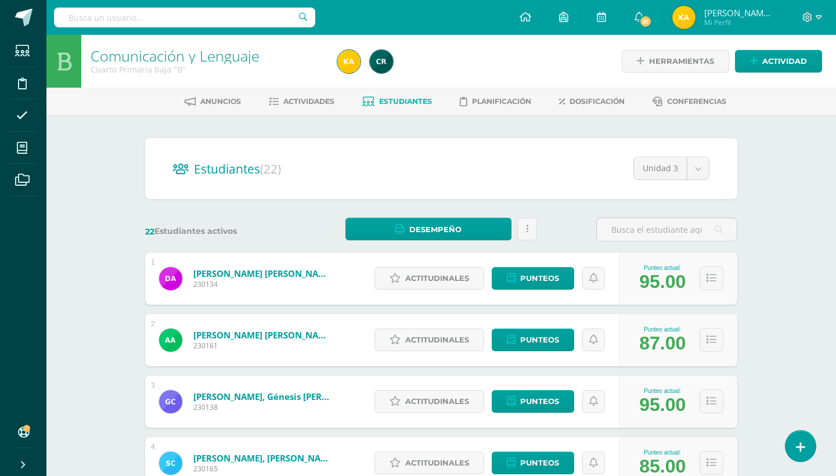
click at [804, 184] on div "Comunicación y Lenguaje Cuarto Primaria baja "B" Herramientas Detalle de asiste…" at bounding box center [440, 483] width 789 height 896
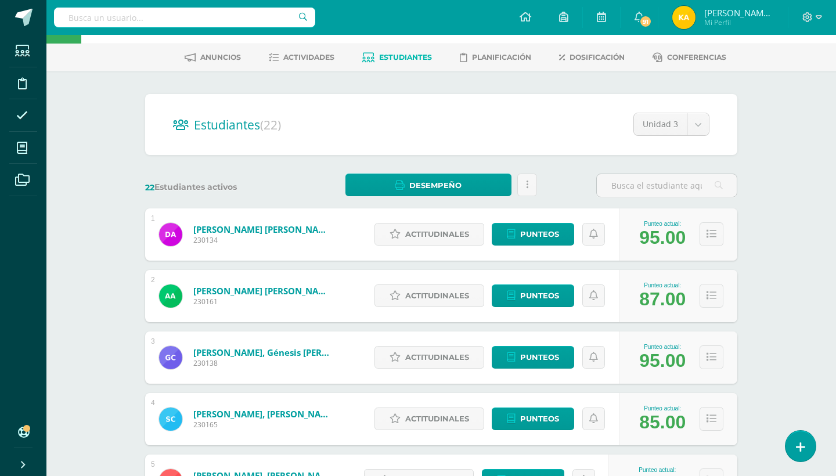
scroll to position [46, 0]
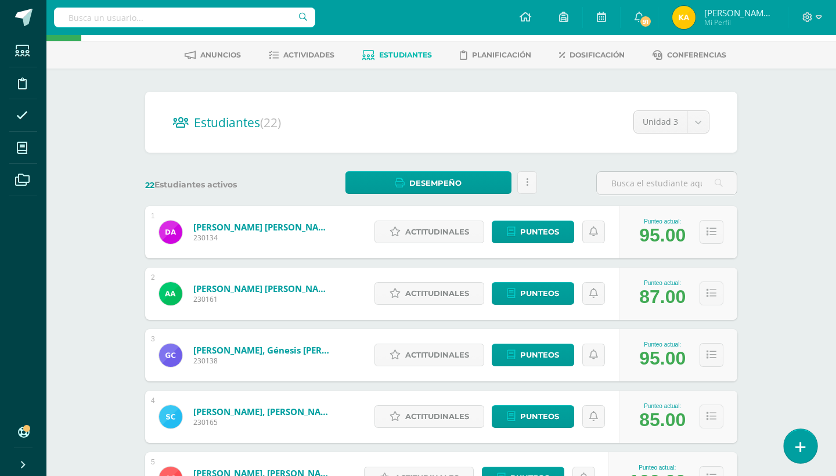
click at [801, 446] on icon at bounding box center [800, 446] width 10 height 13
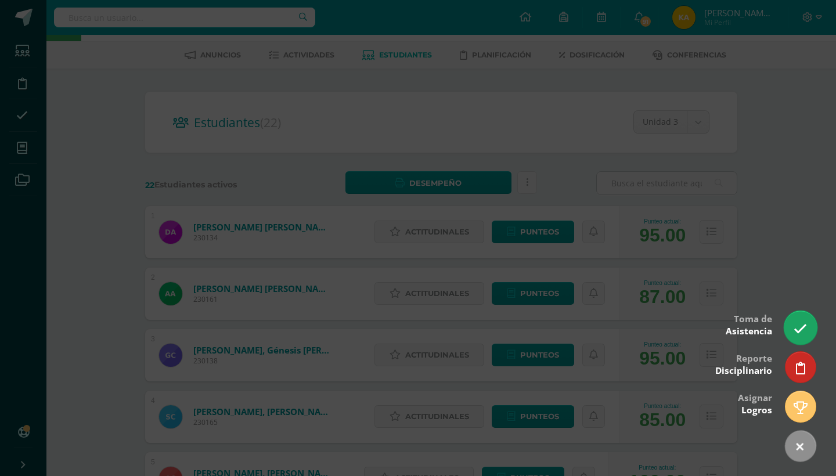
click at [807, 334] on link at bounding box center [799, 327] width 33 height 34
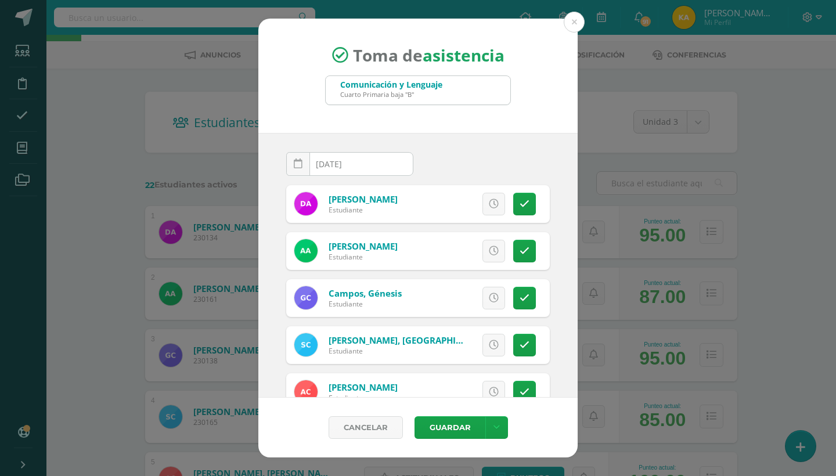
click at [733, 146] on div "Toma de asistencia Comunicación y Lenguaje Cuarto Primaria baja "B" [DATE] Augu…" at bounding box center [418, 238] width 826 height 439
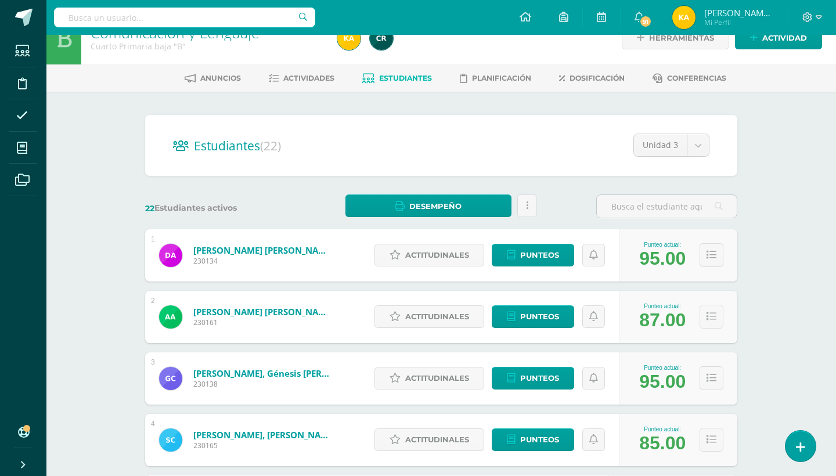
scroll to position [0, 0]
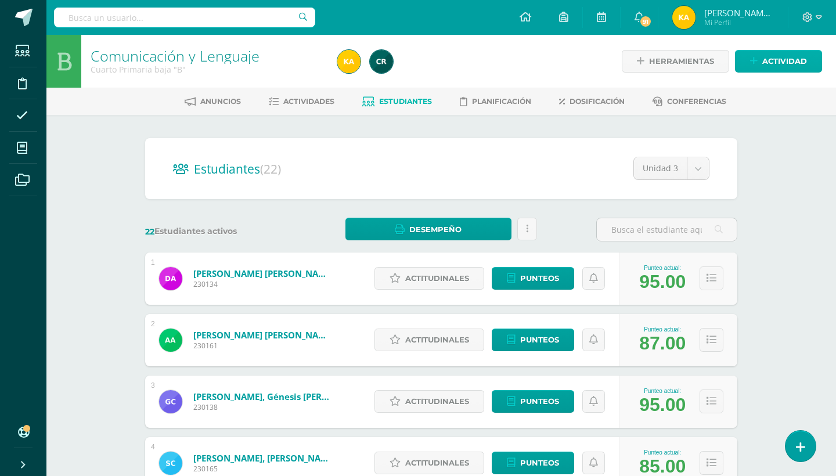
click at [769, 59] on span "Actividad" at bounding box center [784, 60] width 45 height 21
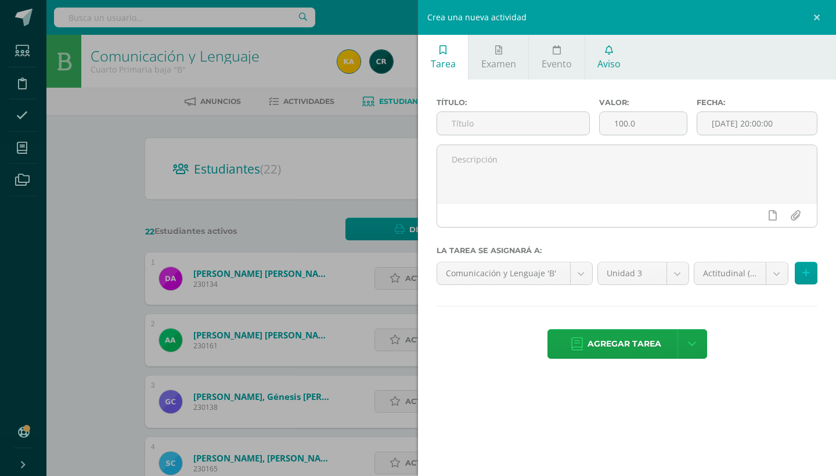
click at [628, 68] on link "Aviso" at bounding box center [609, 57] width 48 height 45
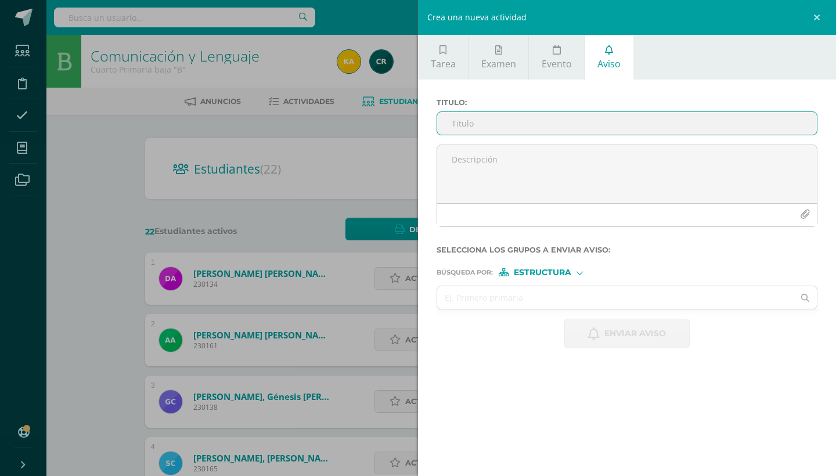
click at [515, 131] on input "Titulo :" at bounding box center [626, 123] width 379 height 23
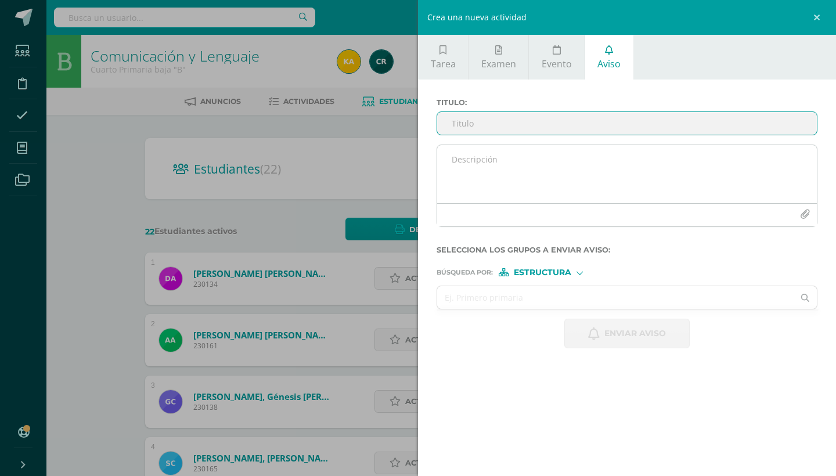
click at [496, 175] on textarea at bounding box center [626, 174] width 379 height 58
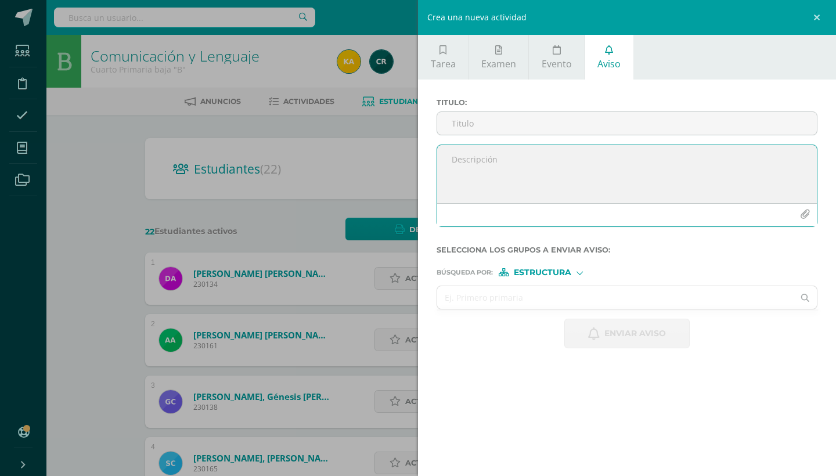
paste textarea "Estimados padres de familia: Reciban un cordial saludo. Solicitamos su valioso …"
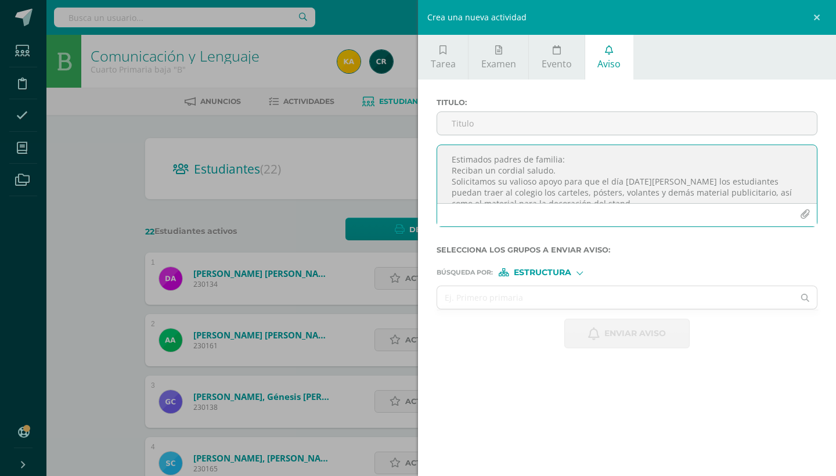
scroll to position [125, 0]
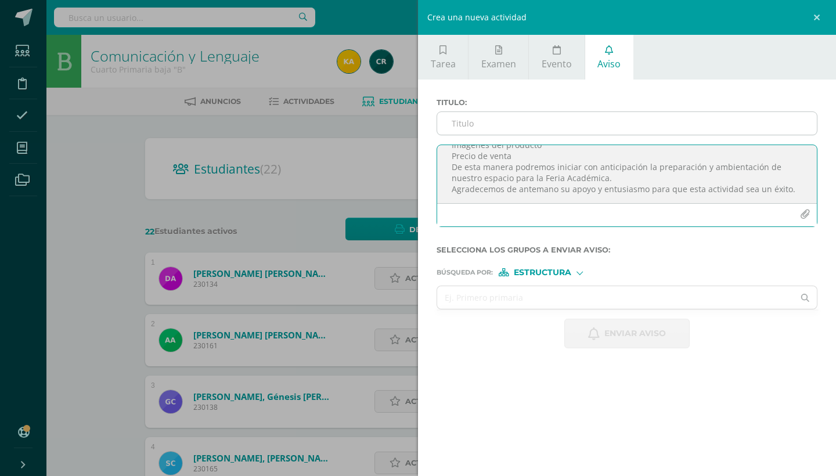
type textarea "Estimados padres de familia: Reciban un cordial saludo. Solicitamos su valioso …"
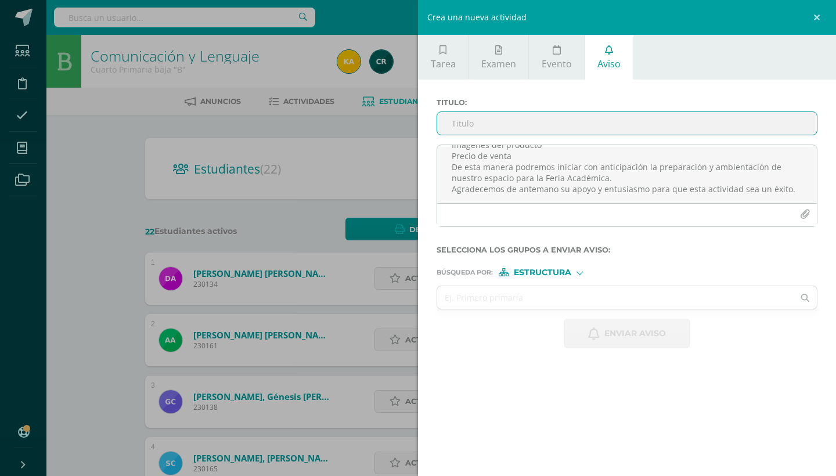
click at [476, 128] on input "Titulo :" at bounding box center [626, 123] width 379 height 23
type input "MATERIAL PUBLICITARIO DE NUESTRO EMPRENDIMIENTO"
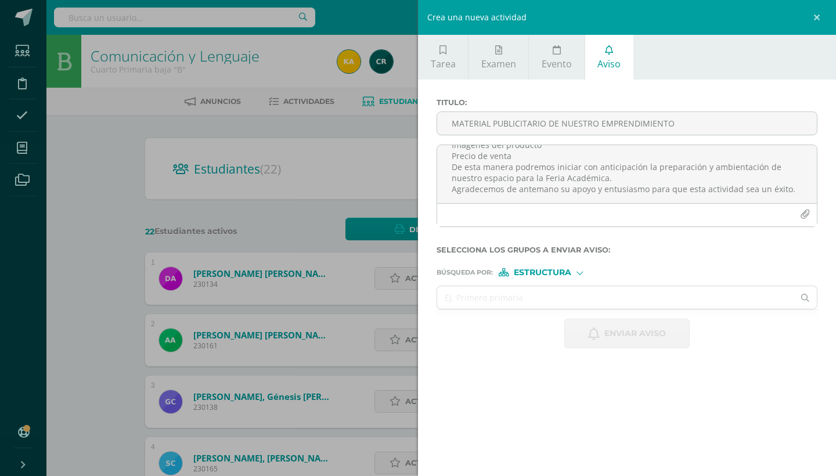
click at [532, 283] on form "Titulo : MATERIAL PUBLICITARIO DE NUESTRO EMPRENDIMIENTO Estimados padres de fa…" at bounding box center [626, 223] width 381 height 250
click at [536, 276] on span "Estructura" at bounding box center [542, 272] width 57 height 6
click at [544, 305] on span "Persona" at bounding box center [547, 304] width 42 height 6
click at [540, 299] on input "text" at bounding box center [615, 297] width 356 height 23
type input "M"
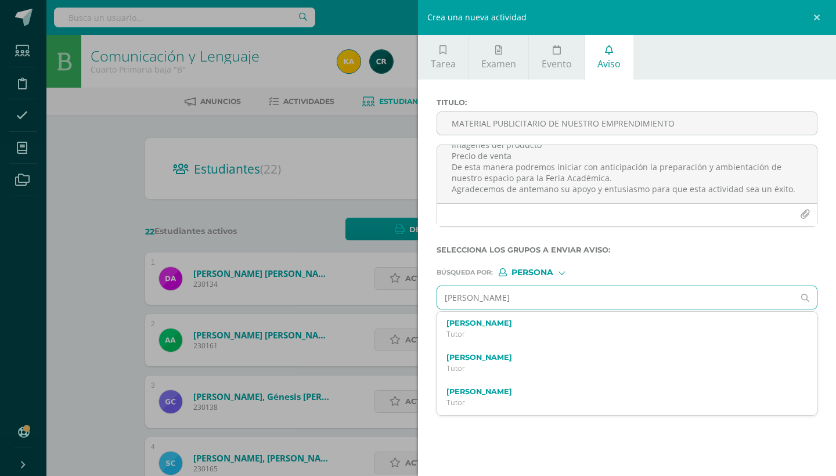
type input "[PERSON_NAME]"
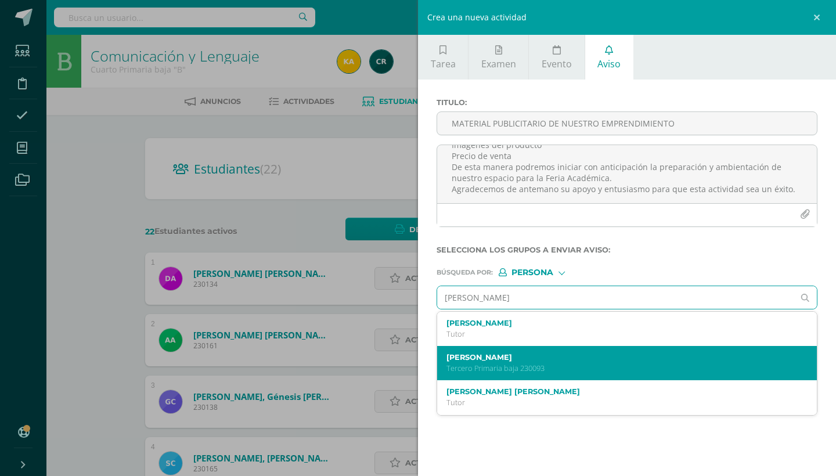
click at [536, 360] on label "[PERSON_NAME]" at bounding box center [618, 357] width 345 height 9
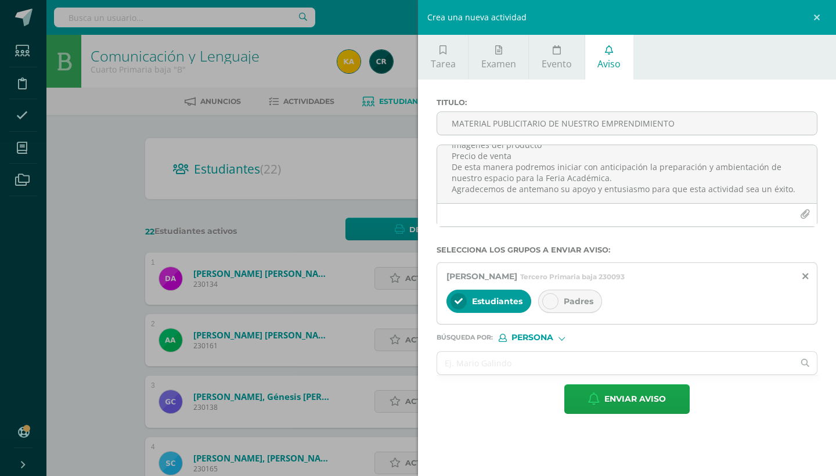
click at [554, 294] on div "Padres" at bounding box center [570, 301] width 64 height 23
click at [538, 357] on input "text" at bounding box center [615, 363] width 356 height 23
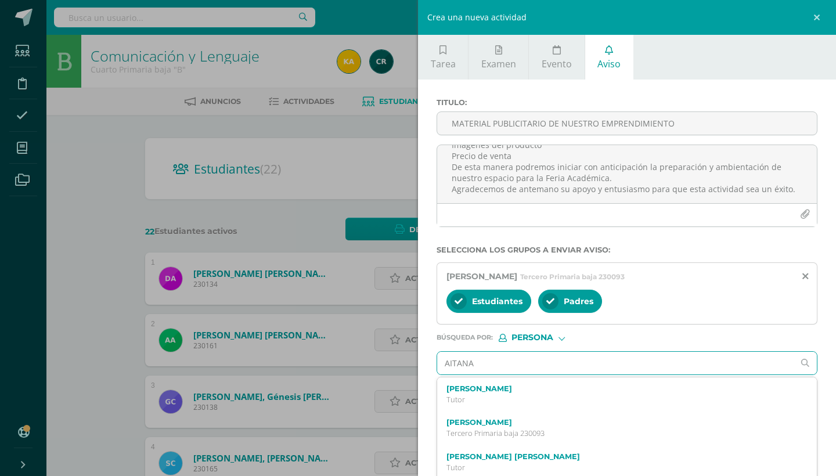
type input "AITANA"
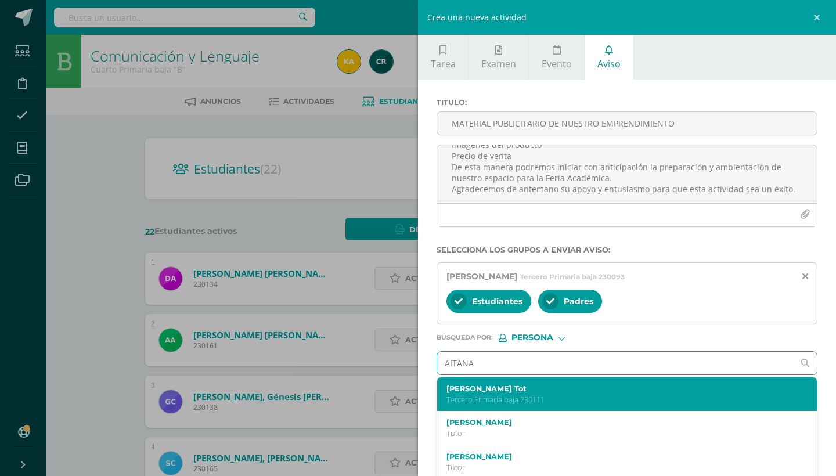
click at [533, 399] on p "Tercero Primaria baja 230111" at bounding box center [618, 400] width 345 height 10
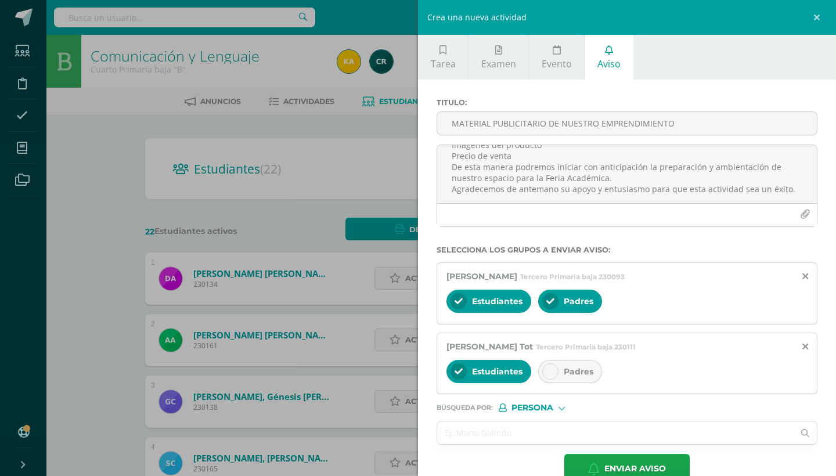
click at [543, 379] on div "Padres" at bounding box center [570, 371] width 64 height 23
click at [835, 357] on div "Titulo : MATERIAL PUBLICITARIO DE NUESTRO EMPRENDIMIENTO Estimados padres de fa…" at bounding box center [627, 290] width 418 height 422
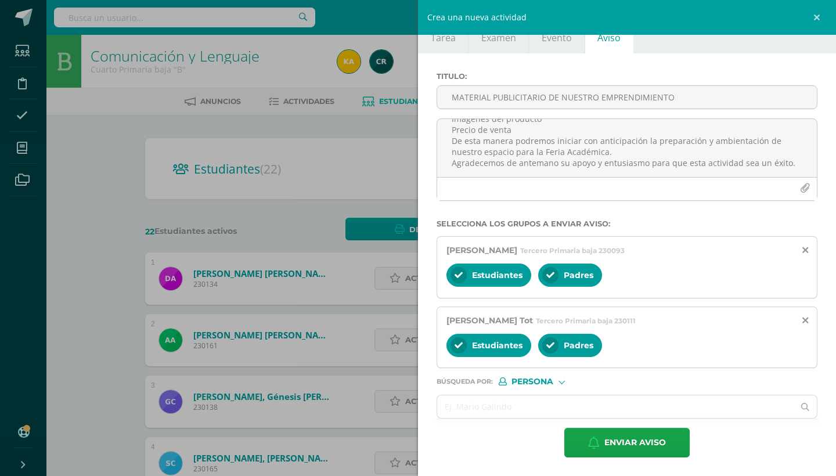
scroll to position [23, 0]
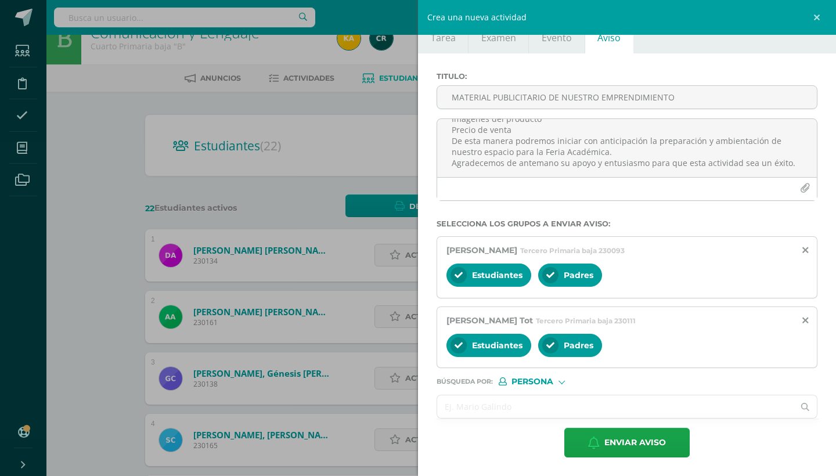
click at [735, 413] on input "text" at bounding box center [615, 406] width 356 height 23
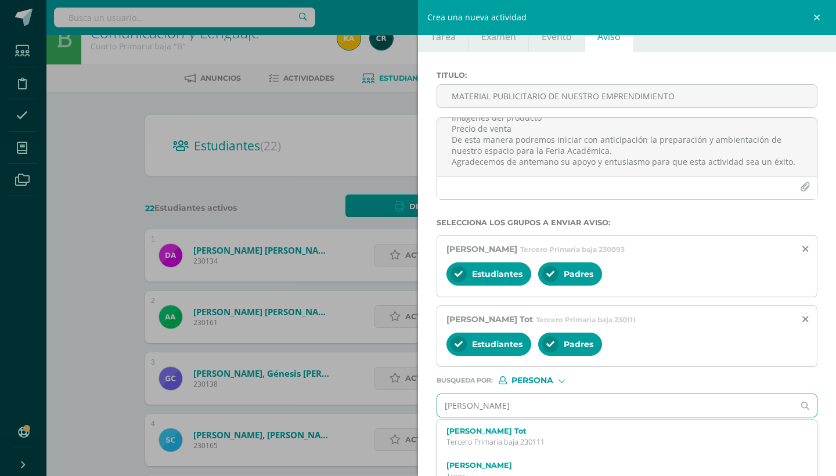
type input "[PERSON_NAME]"
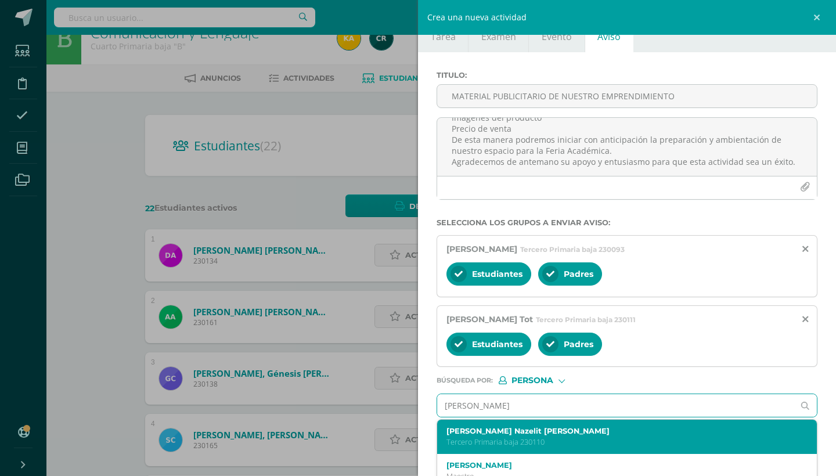
drag, startPoint x: 717, startPoint y: 458, endPoint x: 717, endPoint y: 433, distance: 25.0
click at [717, 433] on ul "[PERSON_NAME] Nazelit [PERSON_NAME] Primaria baja 230110 [PERSON_NAME] Maestro …" at bounding box center [626, 471] width 381 height 104
click at [717, 433] on label "[PERSON_NAME] Nazelit [PERSON_NAME]" at bounding box center [618, 430] width 345 height 9
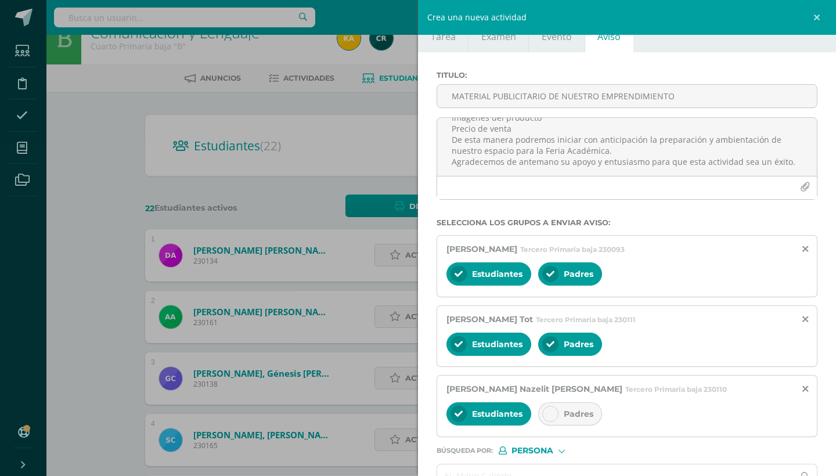
click at [824, 375] on div "Titulo : MATERIAL PUBLICITARIO DE NUESTRO EMPRENDIMIENTO Estimados padres de fa…" at bounding box center [627, 298] width 418 height 493
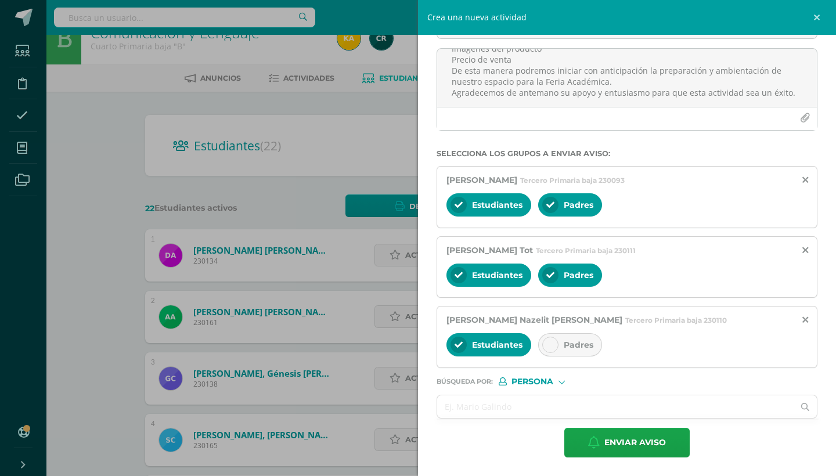
scroll to position [97, 0]
click at [682, 404] on input "text" at bounding box center [615, 406] width 356 height 23
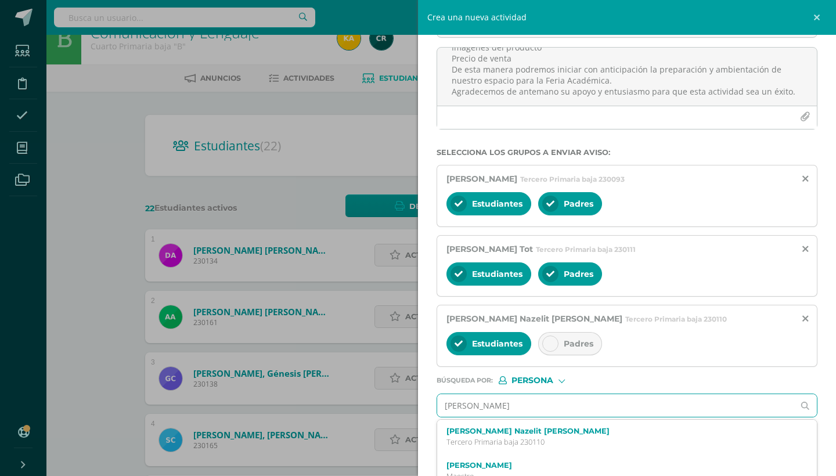
type input "[PERSON_NAME]"
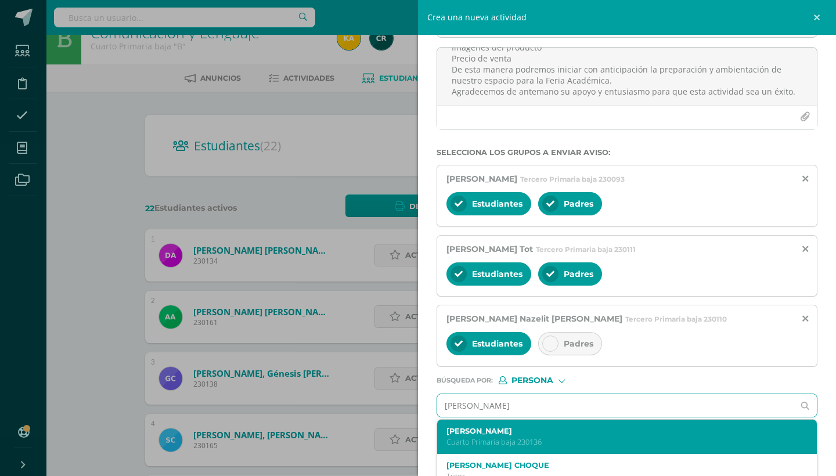
click at [645, 437] on div "[PERSON_NAME] Primaria baja 230136" at bounding box center [618, 436] width 345 height 20
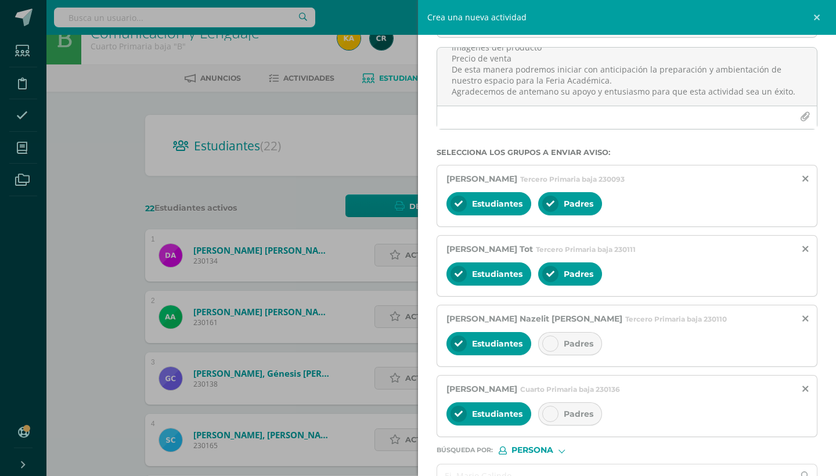
click at [820, 371] on div "Titulo : MATERIAL PUBLICITARIO DE NUESTRO EMPRENDIMIENTO Estimados padres de fa…" at bounding box center [627, 263] width 418 height 562
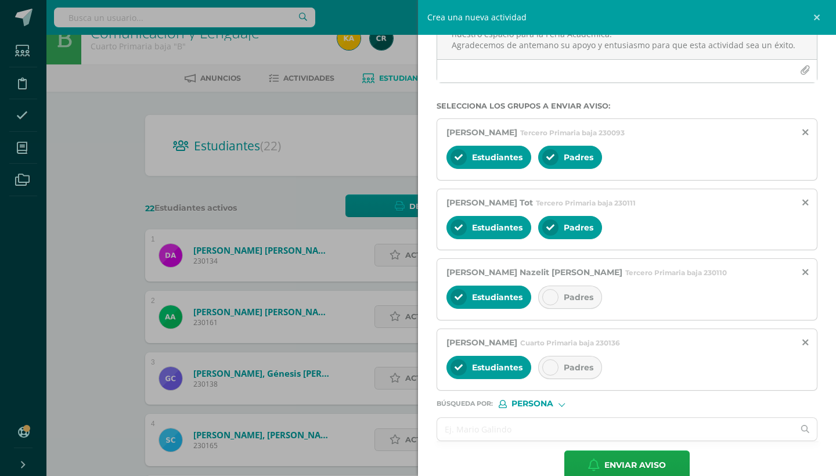
scroll to position [168, 0]
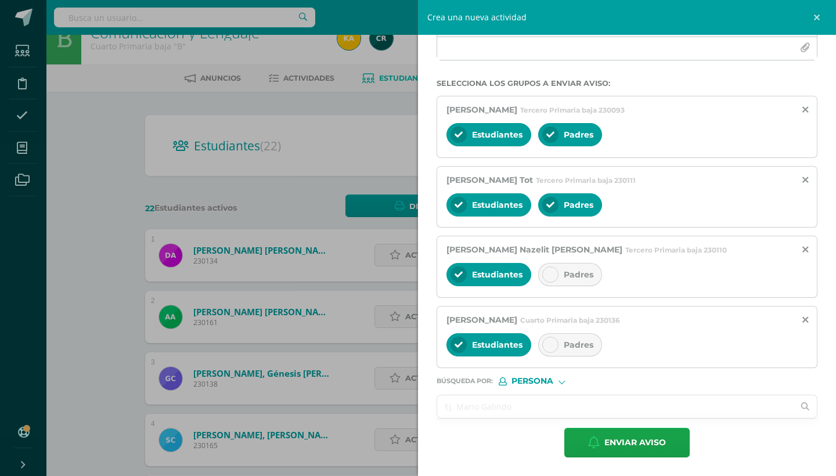
click at [675, 407] on input "text" at bounding box center [615, 406] width 356 height 23
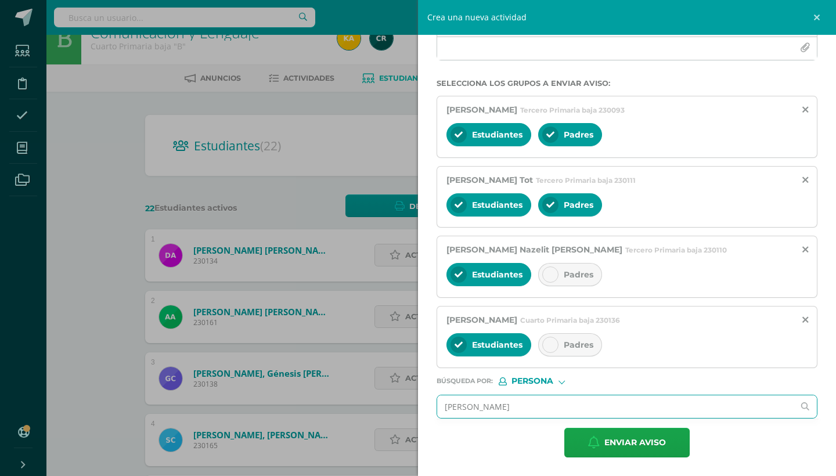
type input "[PERSON_NAME]"
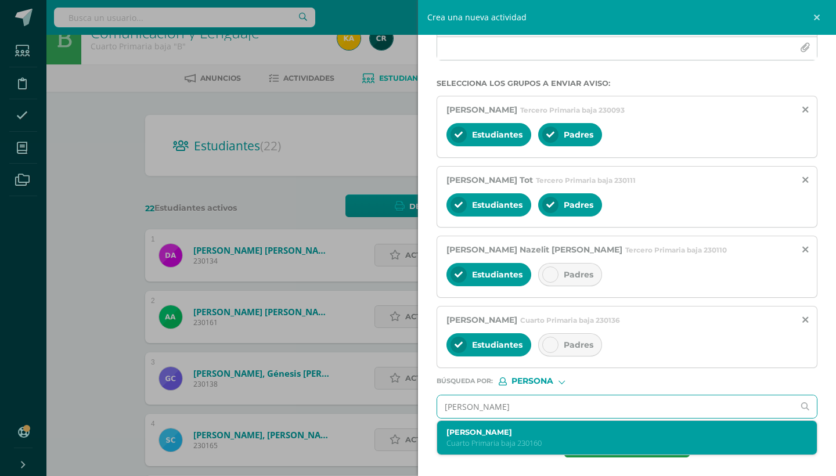
click at [520, 444] on p "Cuarto Primaria baja 230160" at bounding box center [618, 443] width 345 height 10
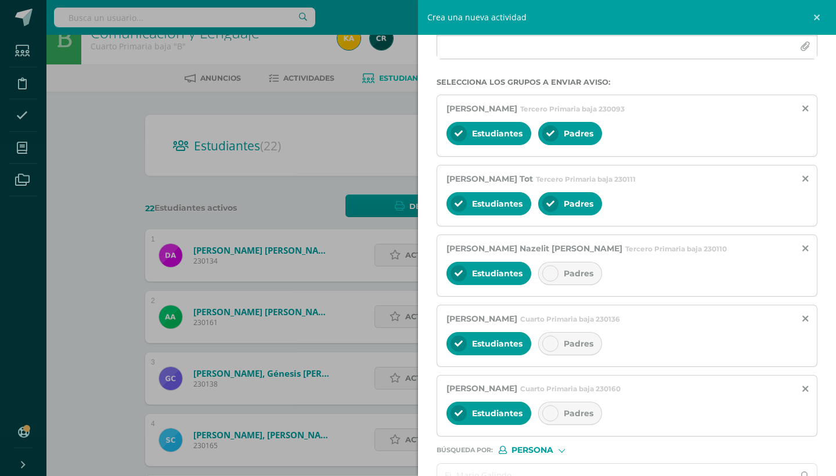
click at [494, 474] on input "text" at bounding box center [615, 475] width 356 height 23
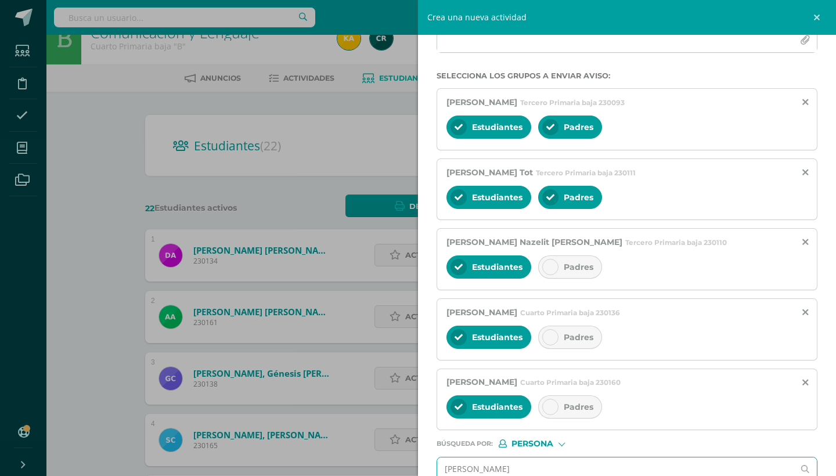
type input "[PERSON_NAME]"
click at [820, 381] on div "Titulo : MATERIAL PUBLICITARIO DE NUESTRO EMPRENDIMIENTO Estimados padres de fa…" at bounding box center [627, 221] width 418 height 632
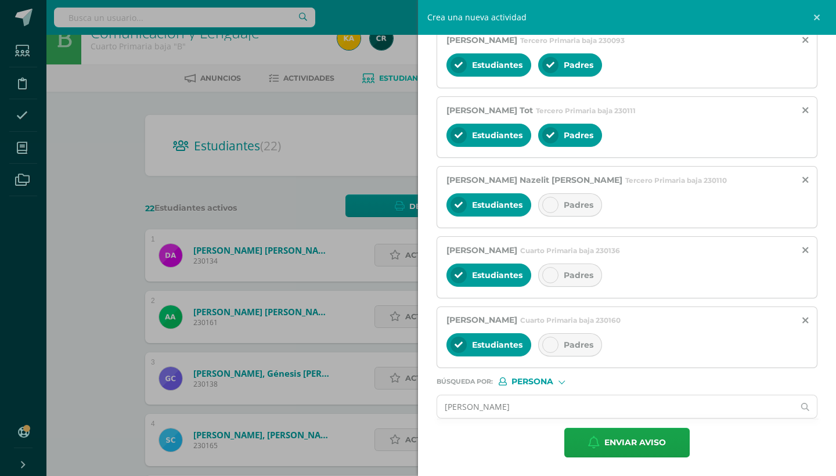
scroll to position [46, 0]
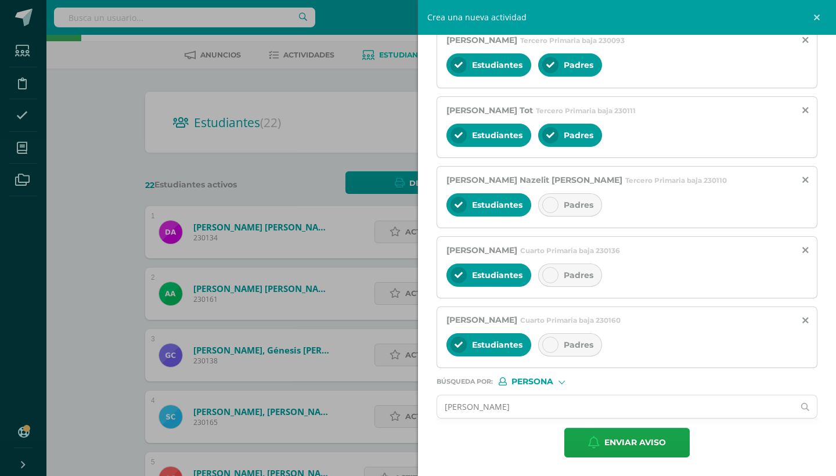
click at [548, 341] on icon at bounding box center [550, 345] width 8 height 8
click at [548, 411] on input "[PERSON_NAME]" at bounding box center [615, 406] width 356 height 23
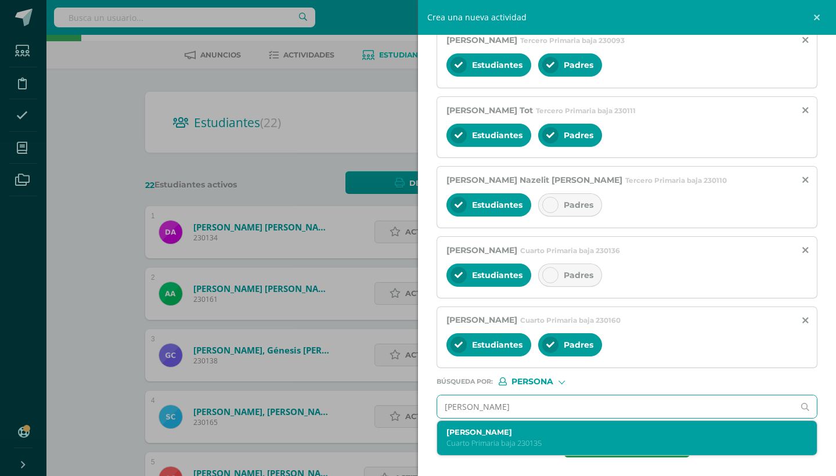
click at [537, 439] on p "Cuarto Primaria baja 230135" at bounding box center [618, 443] width 345 height 10
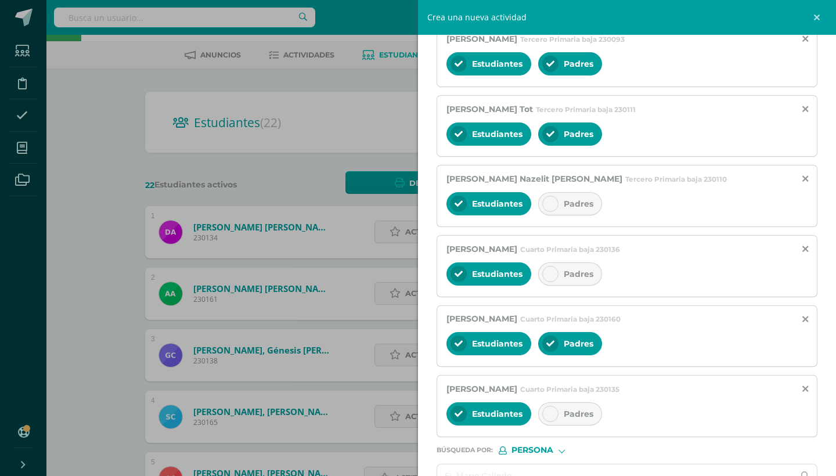
click at [554, 411] on icon at bounding box center [550, 414] width 8 height 8
click at [821, 360] on div "Titulo : MATERIAL PUBLICITARIO DE NUESTRO EMPRENDIMIENTO Estimados padres de fa…" at bounding box center [627, 193] width 418 height 703
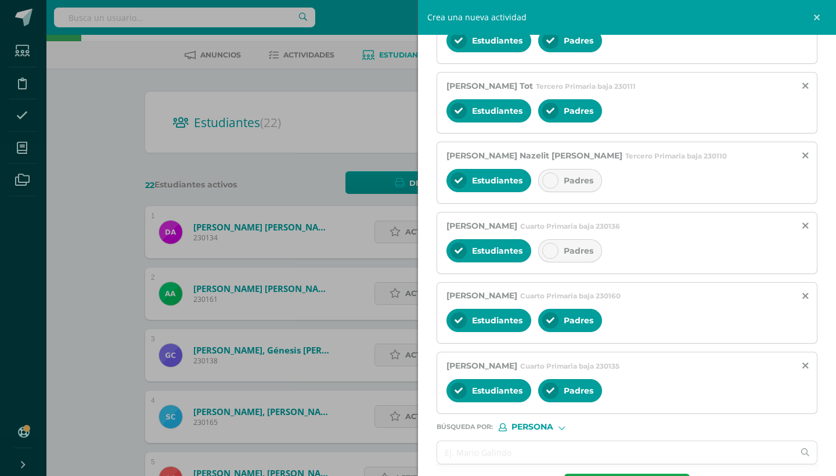
scroll to position [307, 0]
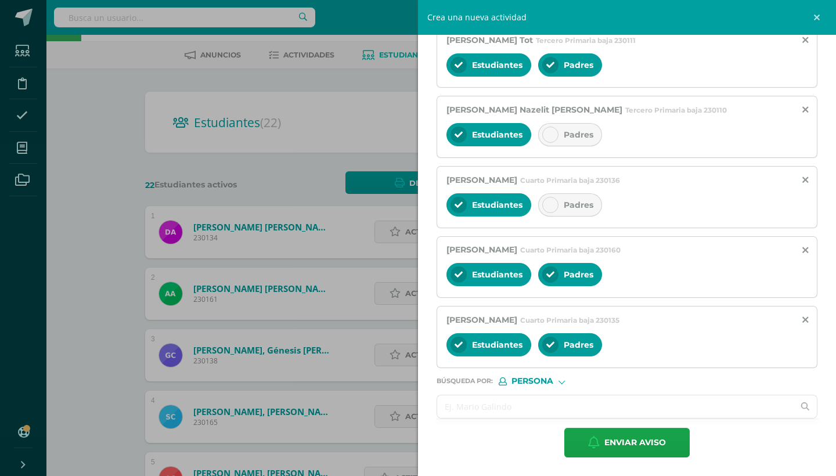
click at [702, 413] on input "text" at bounding box center [615, 406] width 356 height 23
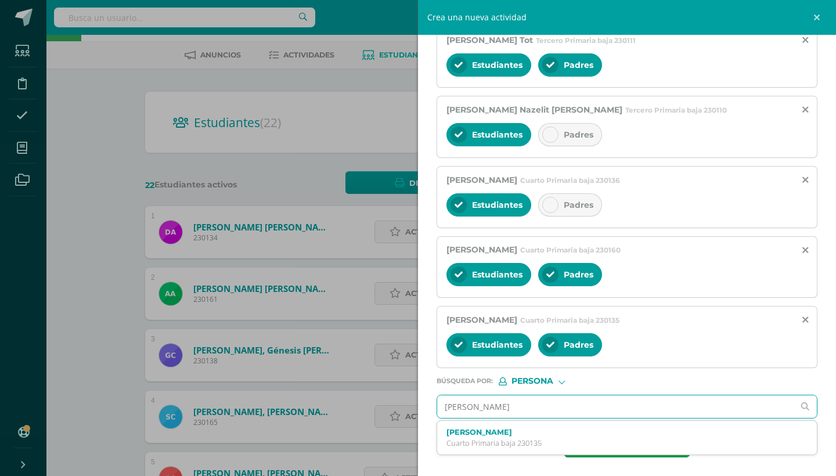
type input "[PERSON_NAME]"
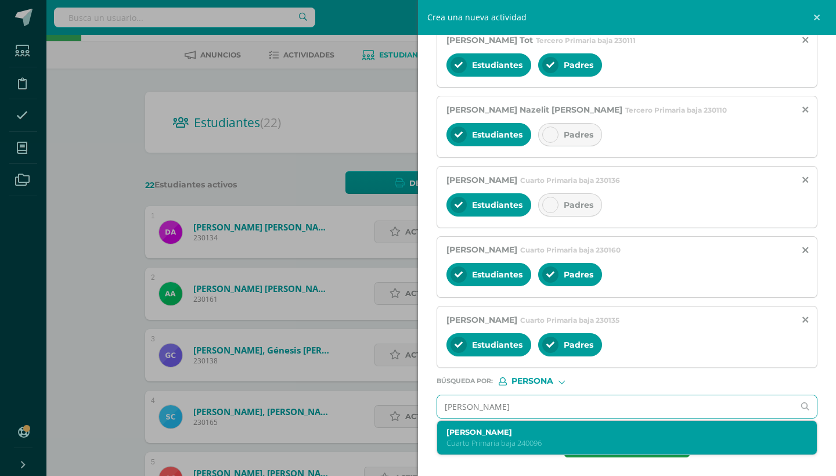
click at [633, 435] on label "[PERSON_NAME]" at bounding box center [618, 432] width 345 height 9
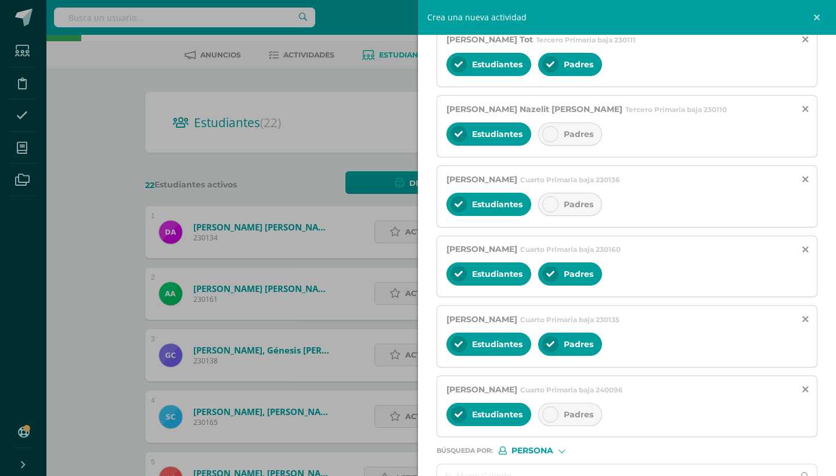
click at [552, 414] on icon at bounding box center [550, 414] width 8 height 8
click at [832, 411] on div "Titulo : MATERIAL PUBLICITARIO DE NUESTRO EMPRENDIMIENTO Estimados padres de fa…" at bounding box center [627, 159] width 418 height 772
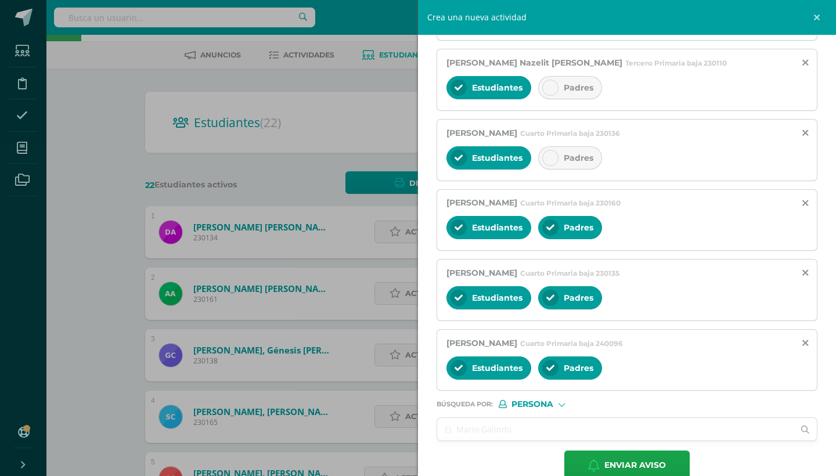
scroll to position [377, 0]
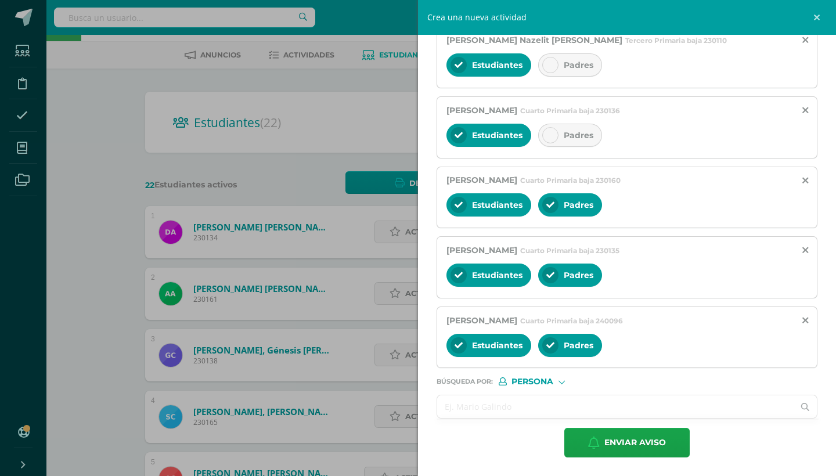
click at [753, 410] on input "text" at bounding box center [615, 406] width 356 height 23
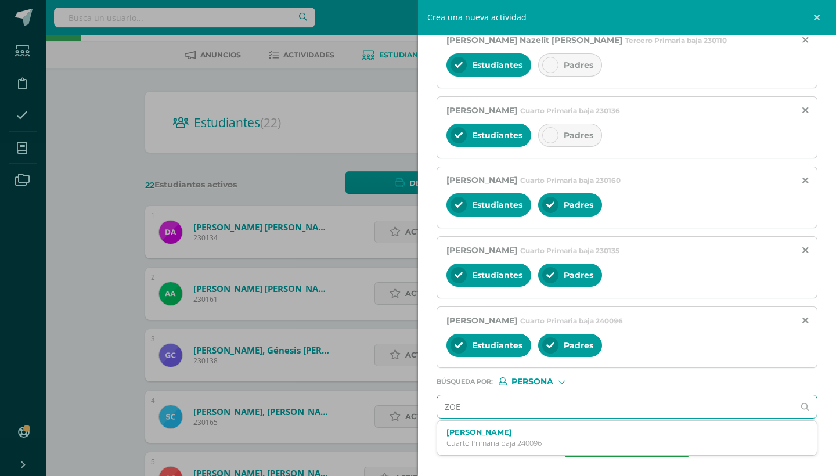
type input "ZOE"
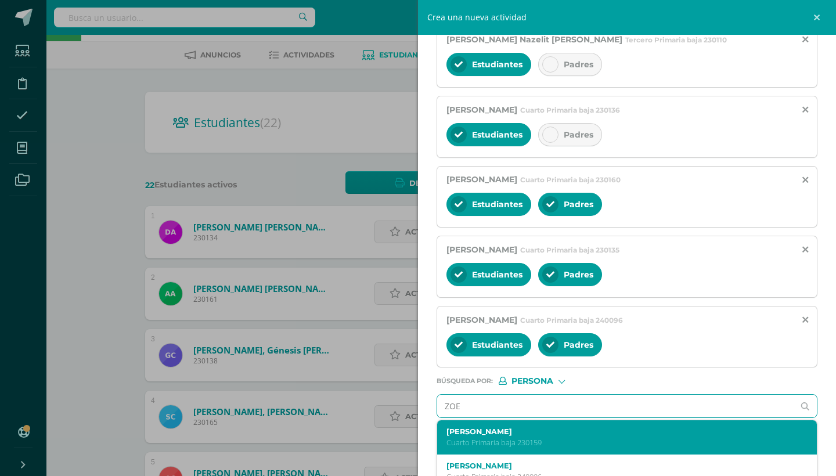
click at [663, 435] on label "[PERSON_NAME]" at bounding box center [618, 431] width 345 height 9
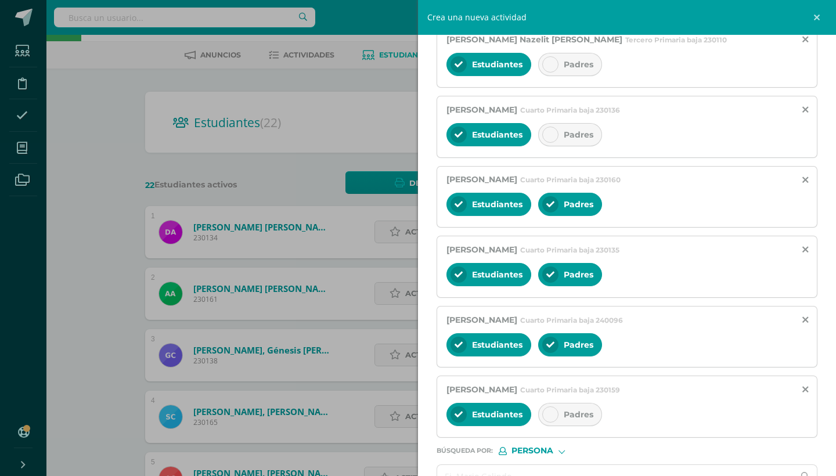
click at [547, 413] on icon at bounding box center [550, 414] width 8 height 8
click at [830, 378] on div "Titulo : MATERIAL PUBLICITARIO DE NUESTRO EMPRENDIMIENTO Estimados padres de fa…" at bounding box center [627, 124] width 418 height 843
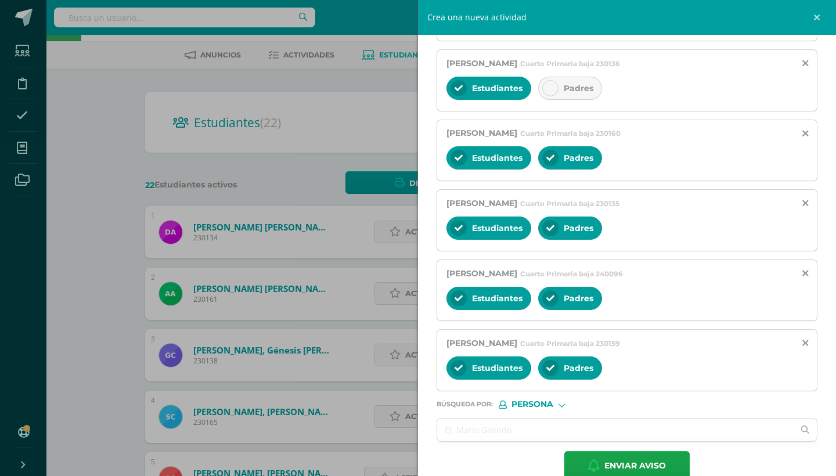
scroll to position [446, 0]
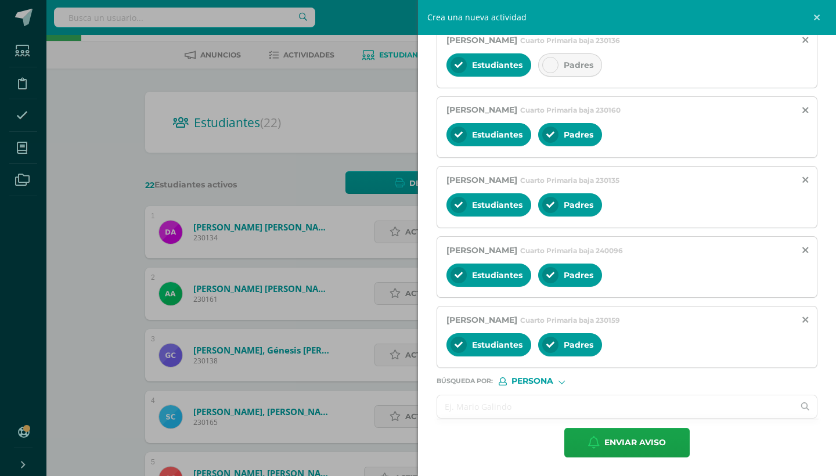
click at [732, 405] on input "text" at bounding box center [615, 406] width 356 height 23
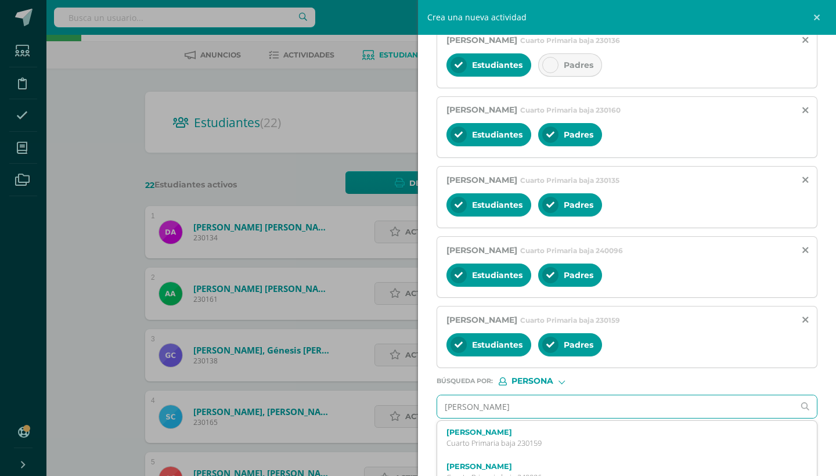
type input "[PERSON_NAME]"
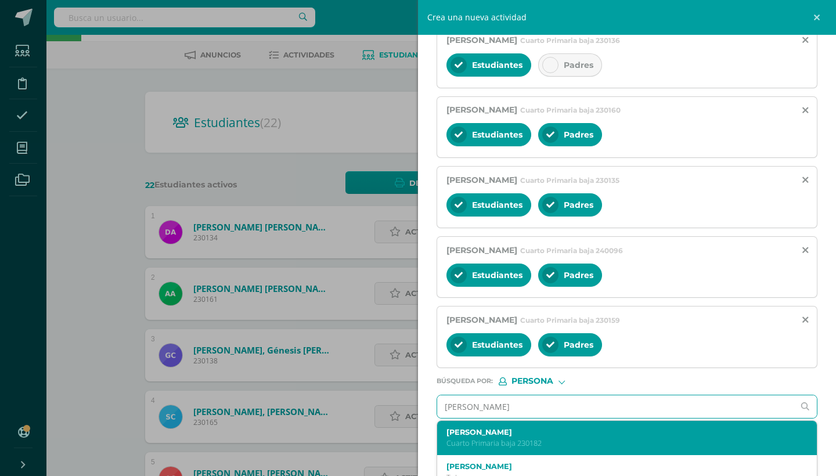
click at [706, 429] on label "[PERSON_NAME]" at bounding box center [618, 432] width 345 height 9
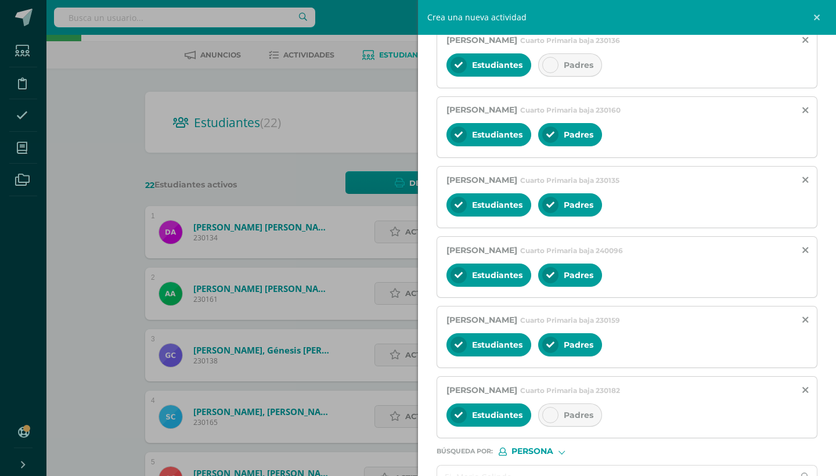
click at [551, 415] on icon at bounding box center [550, 415] width 8 height 8
click at [831, 368] on div "Titulo : MATERIAL PUBLICITARIO DE NUESTRO EMPRENDIMIENTO Estimados padres de fa…" at bounding box center [627, 89] width 418 height 912
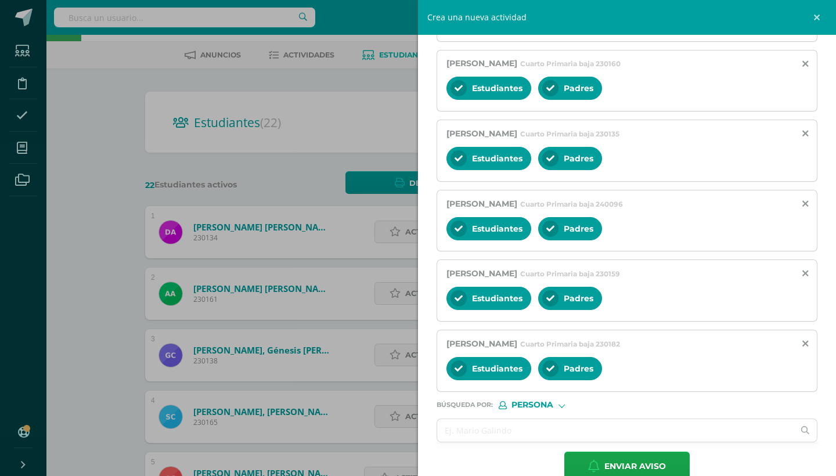
scroll to position [516, 0]
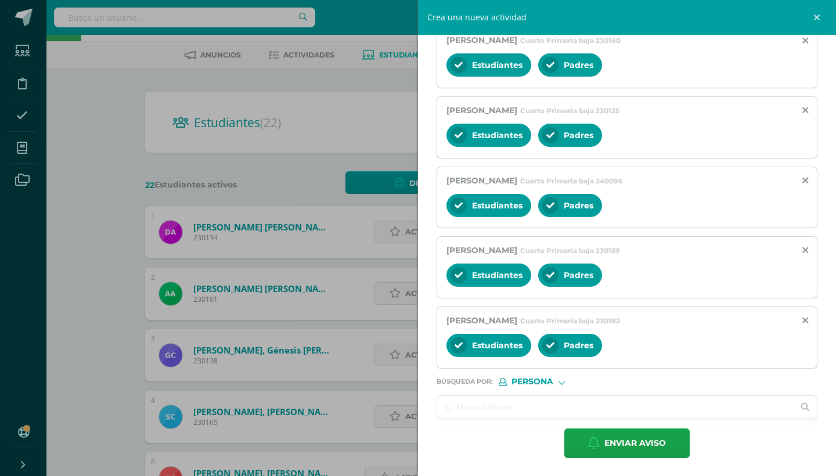
click at [661, 404] on input "text" at bounding box center [615, 407] width 356 height 23
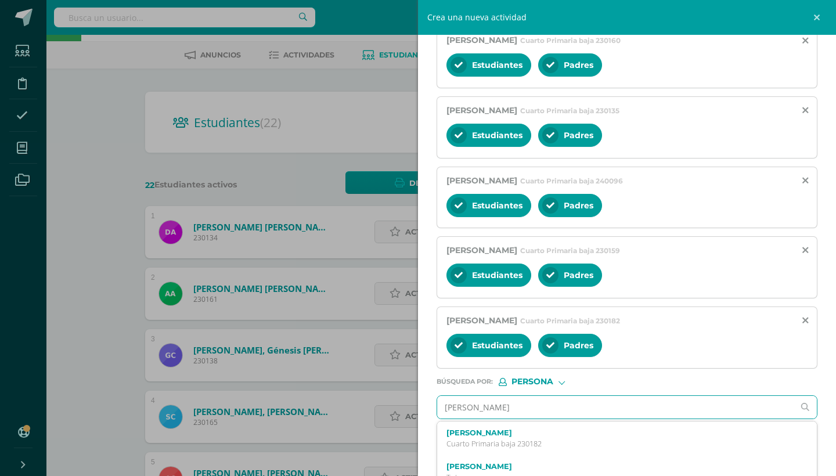
type input "[PERSON_NAME]"
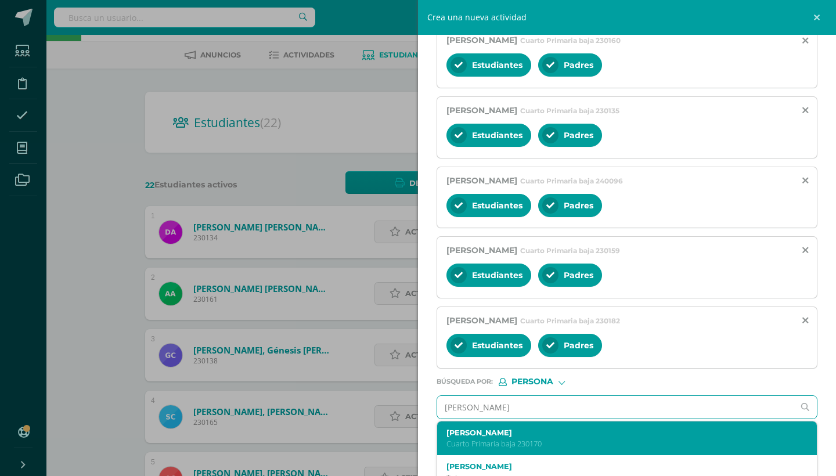
click at [567, 441] on p "Cuarto Primaria baja 230170" at bounding box center [618, 444] width 345 height 10
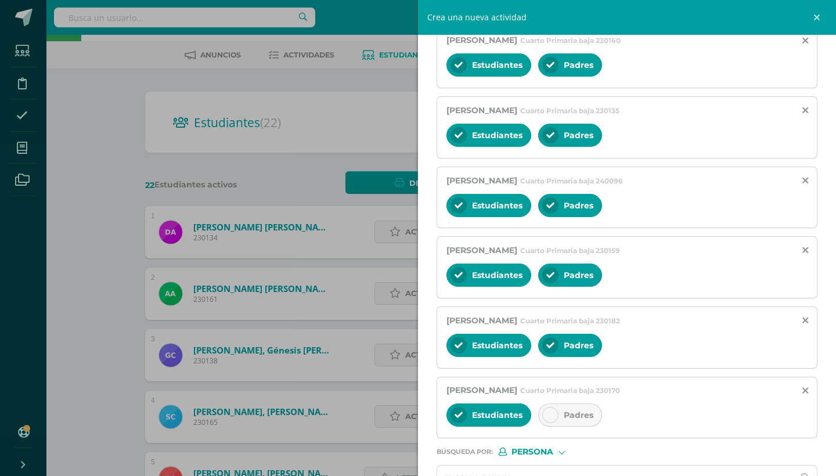
click at [551, 419] on icon at bounding box center [550, 415] width 8 height 8
click at [835, 390] on div "Titulo : MATERIAL PUBLICITARIO DE NUESTRO EMPRENDIMIENTO Estimados padres de fa…" at bounding box center [627, 55] width 418 height 982
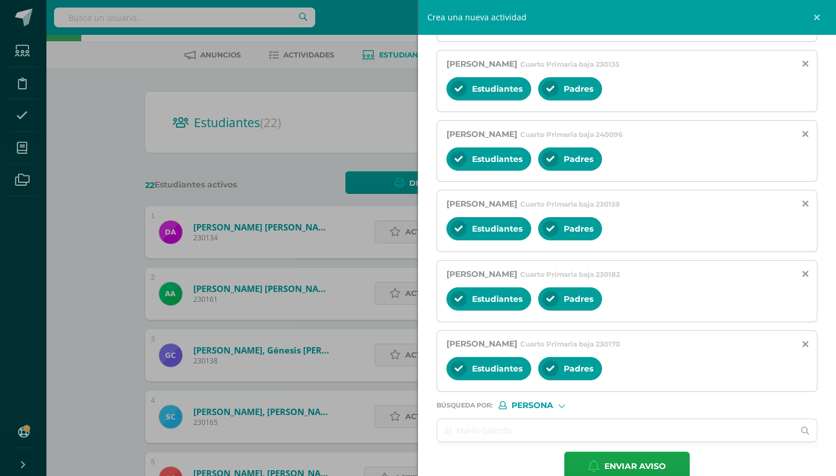
scroll to position [585, 0]
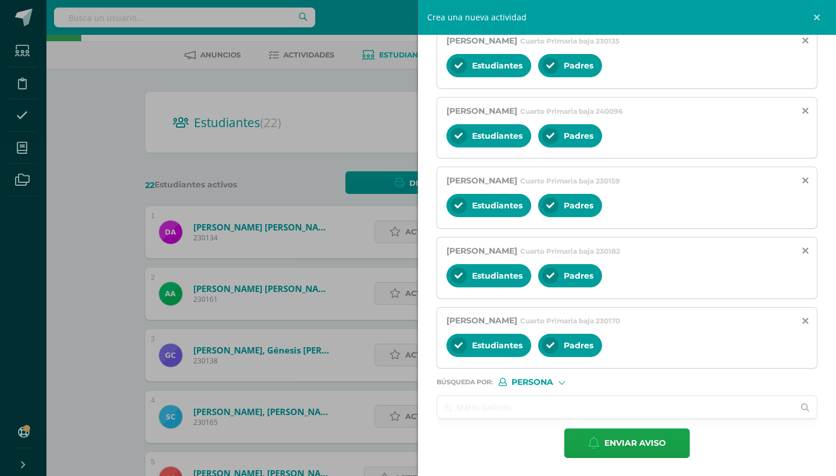
click at [712, 399] on input "text" at bounding box center [615, 407] width 356 height 23
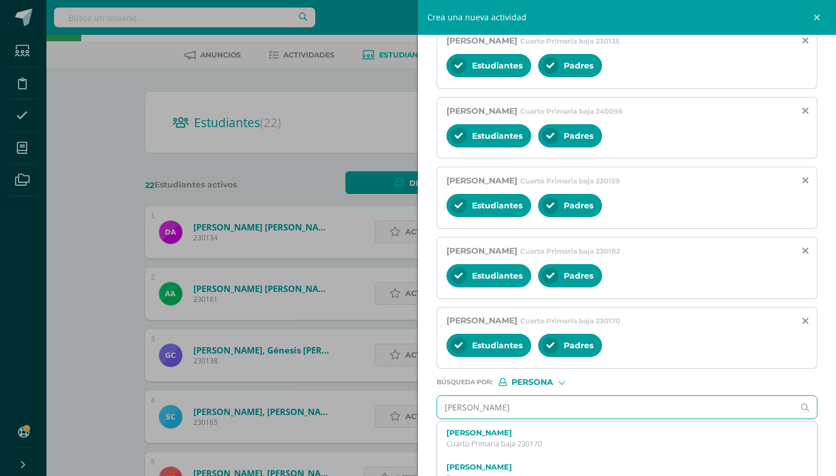
type input "[PERSON_NAME]"
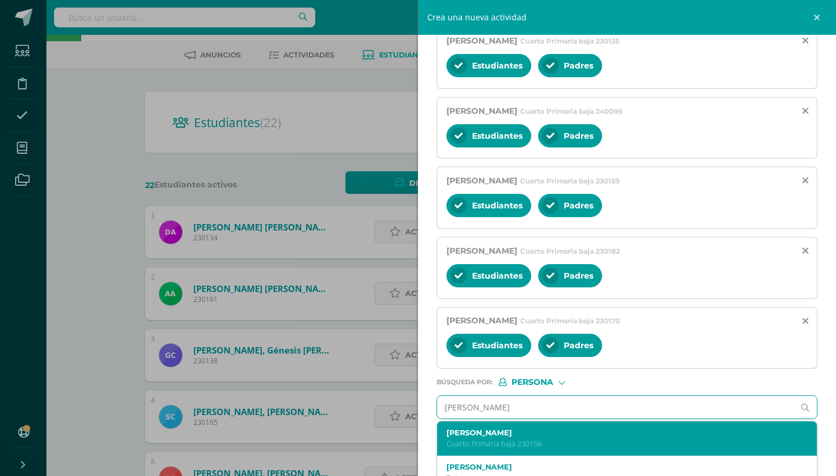
click at [633, 433] on label "[PERSON_NAME]" at bounding box center [618, 432] width 345 height 9
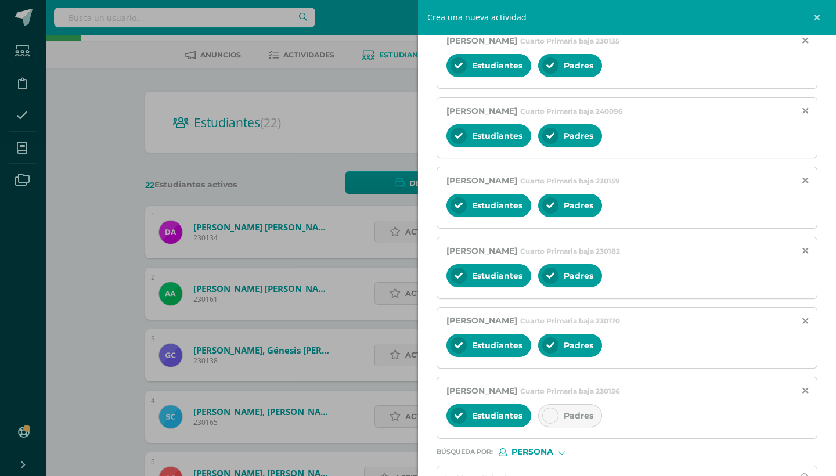
click at [533, 419] on div "Estudiantes Padres" at bounding box center [626, 417] width 361 height 28
click at [544, 419] on div at bounding box center [550, 415] width 16 height 16
click at [831, 382] on div "Titulo : MATERIAL PUBLICITARIO DE NUESTRO EMPRENDIMIENTO Estimados padres de fa…" at bounding box center [627, 20] width 418 height 1053
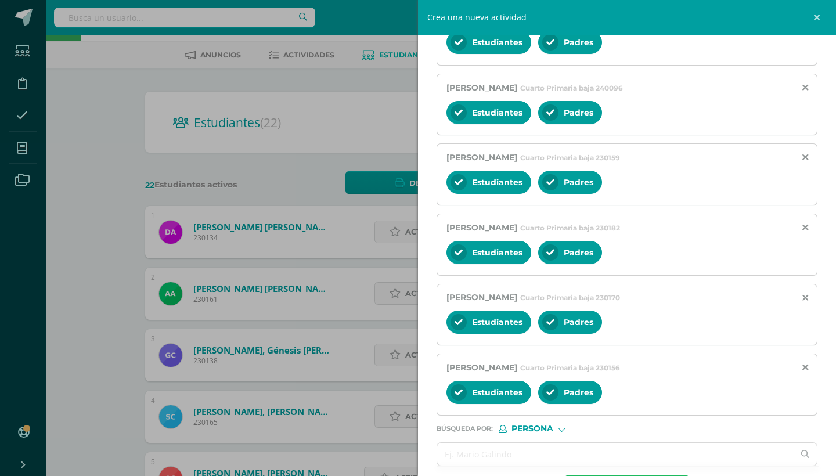
scroll to position [655, 0]
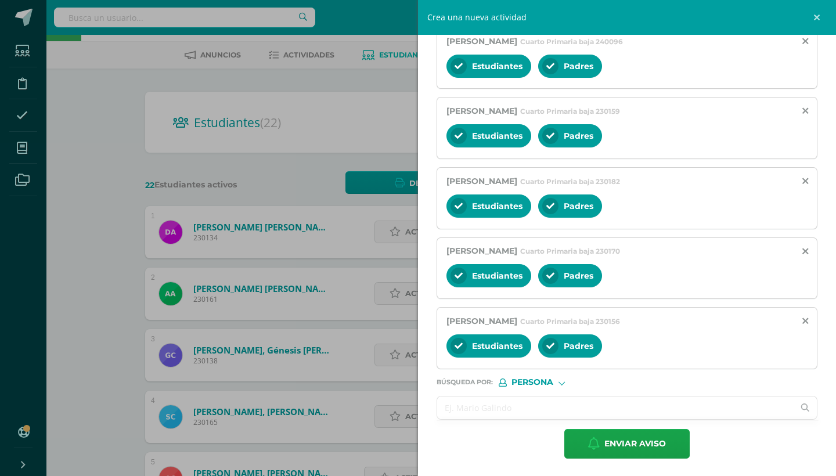
click at [702, 404] on input "text" at bounding box center [615, 407] width 356 height 23
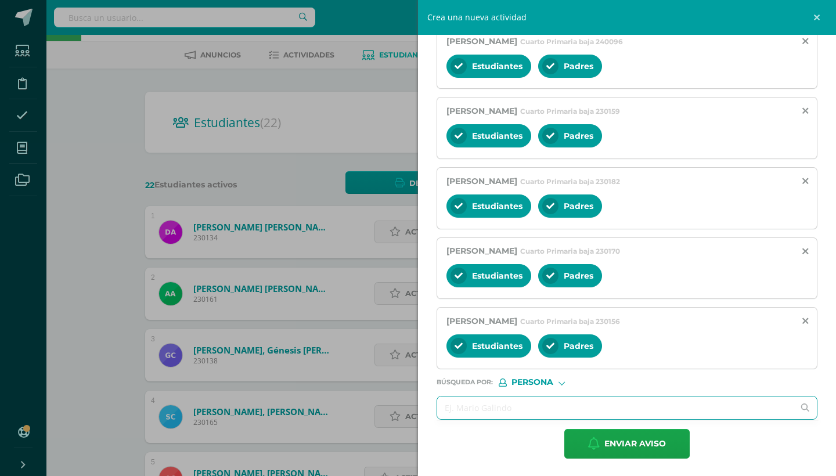
type input "v"
type input "genesis campos"
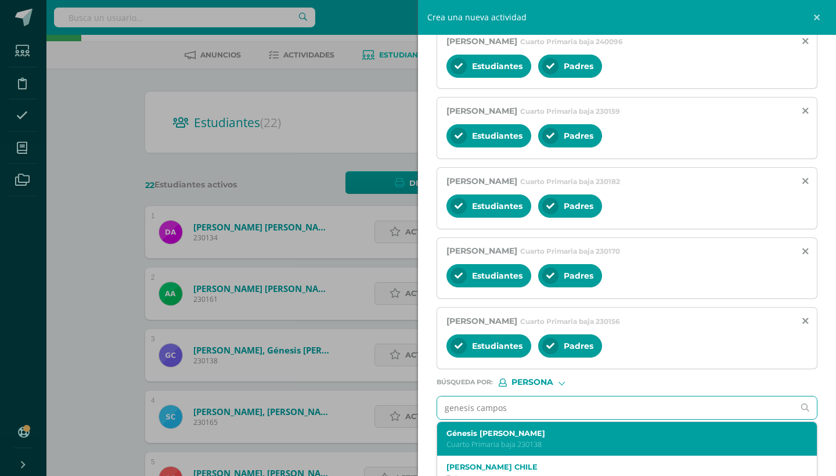
click at [522, 431] on label "Génesis [PERSON_NAME]" at bounding box center [618, 433] width 345 height 9
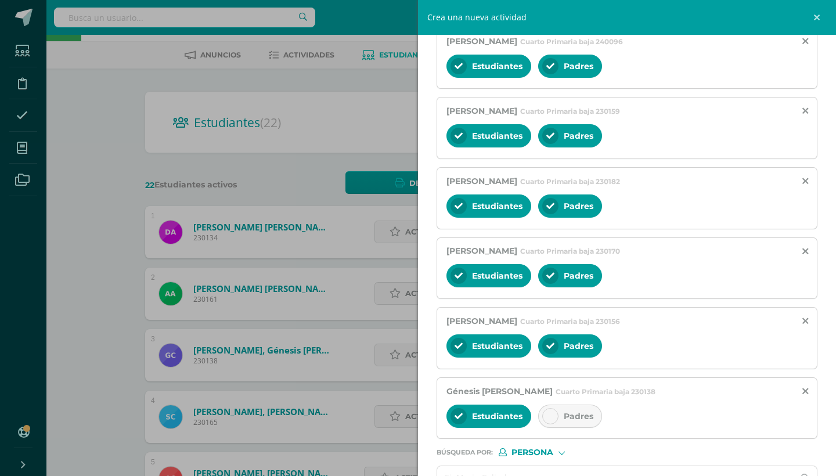
click at [550, 421] on div at bounding box center [550, 416] width 16 height 16
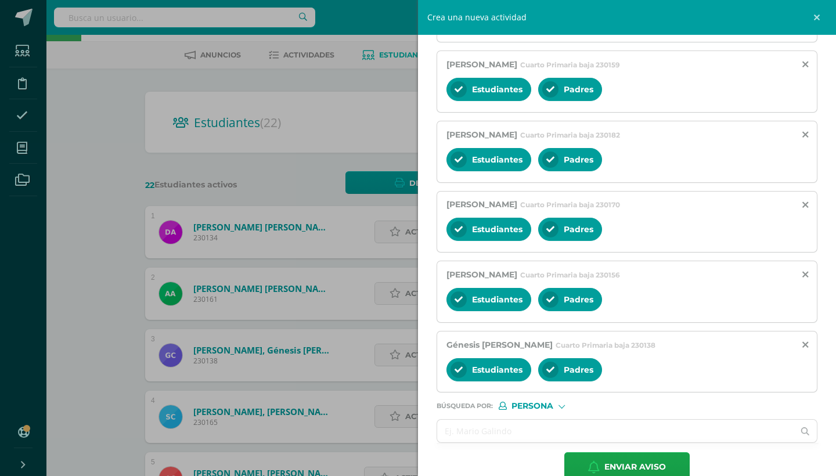
scroll to position [725, 0]
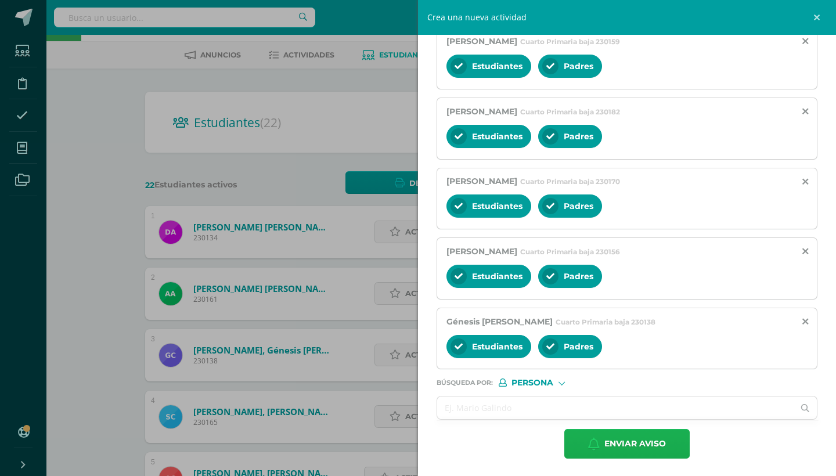
click at [661, 451] on span "Enviar aviso" at bounding box center [635, 443] width 62 height 28
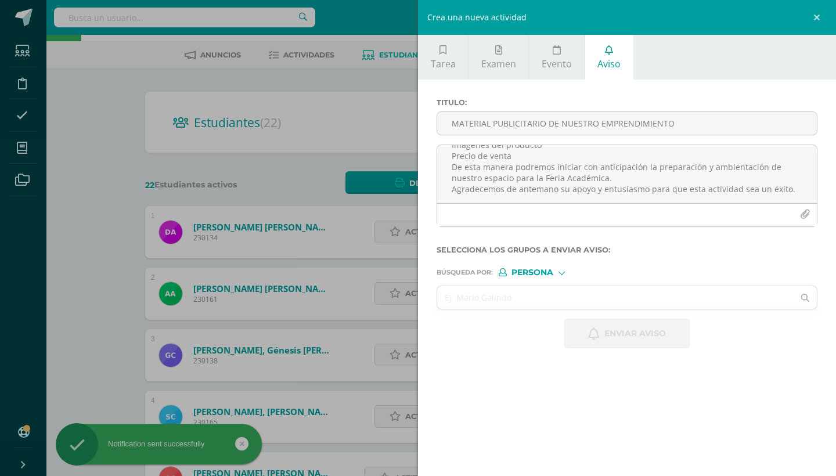
scroll to position [0, 0]
click at [811, 18] on link at bounding box center [818, 17] width 35 height 35
